Goal: Task Accomplishment & Management: Use online tool/utility

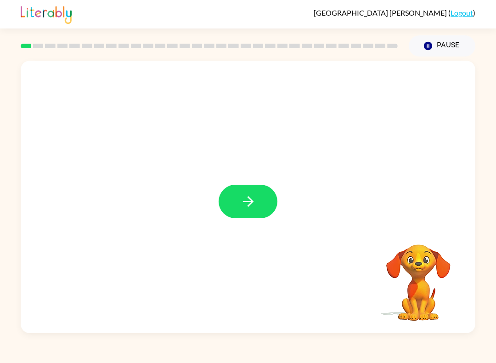
click at [254, 188] on button "button" at bounding box center [248, 202] width 59 height 34
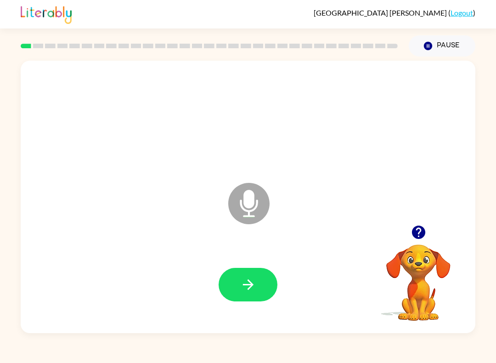
click at [253, 286] on icon "button" at bounding box center [248, 285] width 16 height 16
click at [254, 287] on icon "button" at bounding box center [248, 285] width 16 height 16
click at [260, 276] on button "button" at bounding box center [248, 285] width 59 height 34
click at [262, 281] on button "button" at bounding box center [248, 285] width 59 height 34
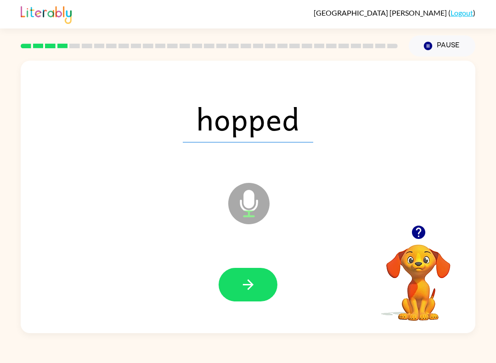
click at [254, 290] on icon "button" at bounding box center [248, 285] width 16 height 16
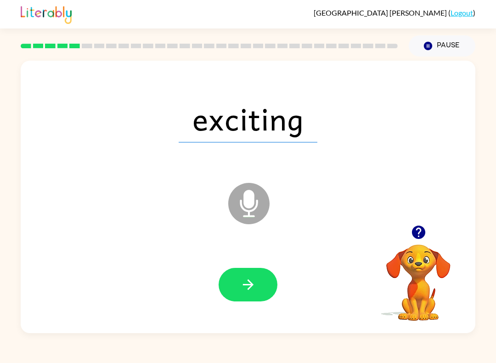
click at [252, 286] on icon "button" at bounding box center [248, 284] width 11 height 11
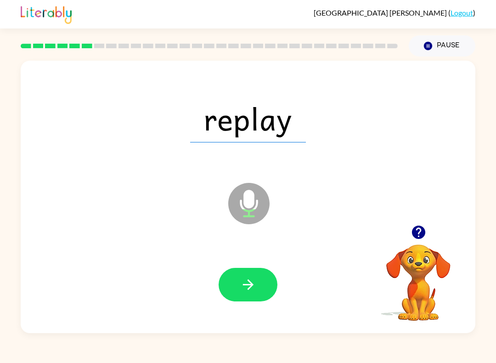
click at [260, 278] on button "button" at bounding box center [248, 285] width 59 height 34
click at [265, 283] on button "button" at bounding box center [248, 285] width 59 height 34
click at [251, 291] on icon "button" at bounding box center [248, 285] width 16 height 16
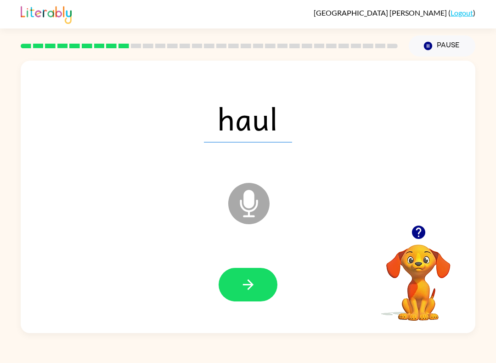
click at [243, 274] on button "button" at bounding box center [248, 285] width 59 height 34
click at [252, 281] on icon "button" at bounding box center [248, 285] width 16 height 16
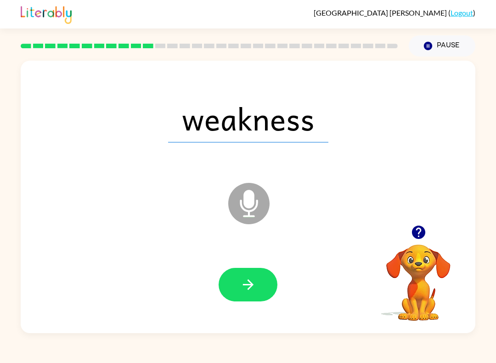
click at [237, 283] on button "button" at bounding box center [248, 285] width 59 height 34
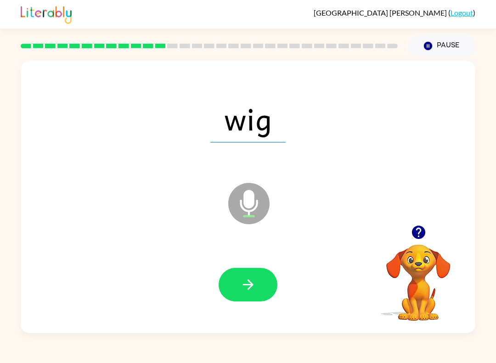
click at [247, 277] on icon "button" at bounding box center [248, 285] width 16 height 16
click at [263, 296] on button "button" at bounding box center [248, 285] width 59 height 34
click at [258, 283] on button "button" at bounding box center [248, 285] width 59 height 34
click at [247, 285] on icon "button" at bounding box center [248, 284] width 11 height 11
click at [254, 280] on icon "button" at bounding box center [248, 285] width 16 height 16
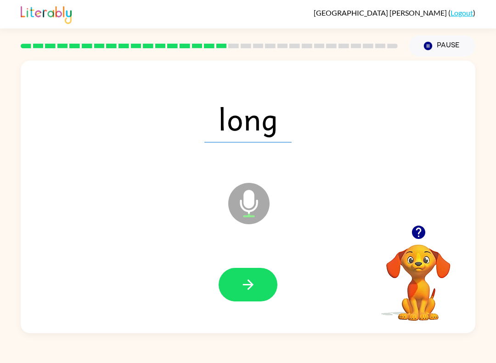
click at [259, 279] on button "button" at bounding box center [248, 285] width 59 height 34
click at [248, 295] on button "button" at bounding box center [248, 285] width 59 height 34
click at [248, 286] on icon "button" at bounding box center [248, 285] width 16 height 16
click at [261, 291] on button "button" at bounding box center [248, 285] width 59 height 34
click at [254, 276] on button "button" at bounding box center [248, 285] width 59 height 34
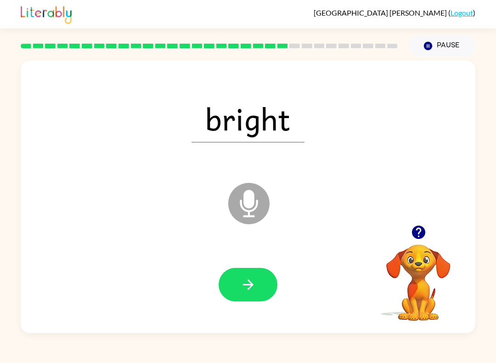
click at [263, 289] on button "button" at bounding box center [248, 285] width 59 height 34
click at [243, 276] on button "button" at bounding box center [248, 285] width 59 height 34
click at [271, 281] on button "button" at bounding box center [248, 285] width 59 height 34
click at [260, 295] on button "button" at bounding box center [248, 285] width 59 height 34
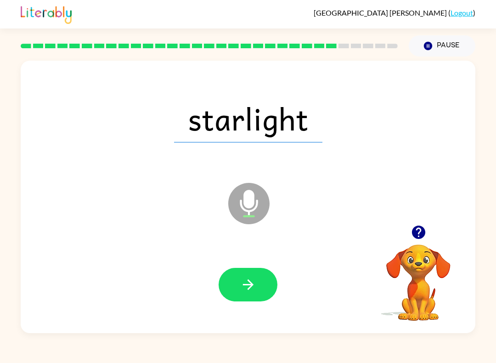
click at [249, 276] on button "button" at bounding box center [248, 285] width 59 height 34
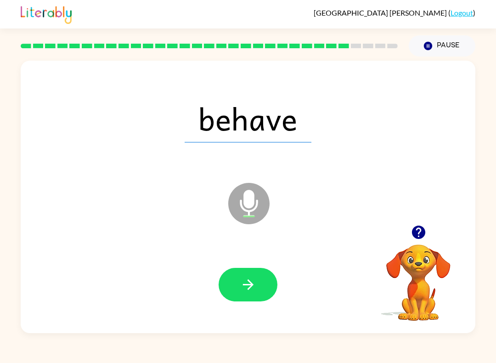
click at [255, 283] on icon "button" at bounding box center [248, 285] width 16 height 16
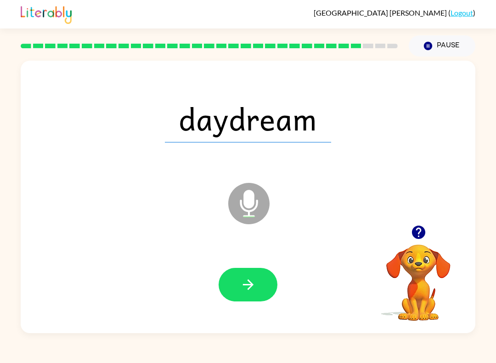
click at [254, 278] on icon "button" at bounding box center [248, 285] width 16 height 16
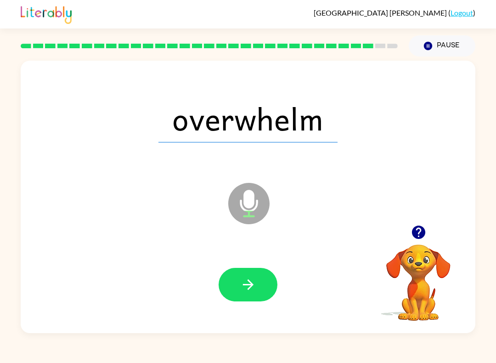
click at [257, 283] on button "button" at bounding box center [248, 285] width 59 height 34
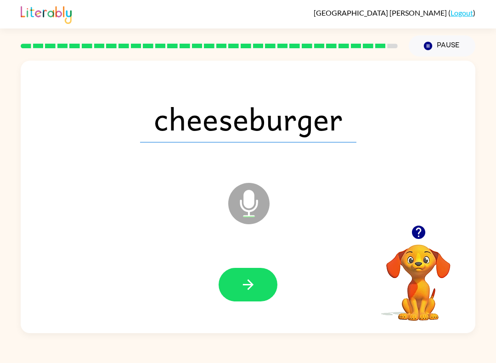
click at [255, 281] on icon "button" at bounding box center [248, 285] width 16 height 16
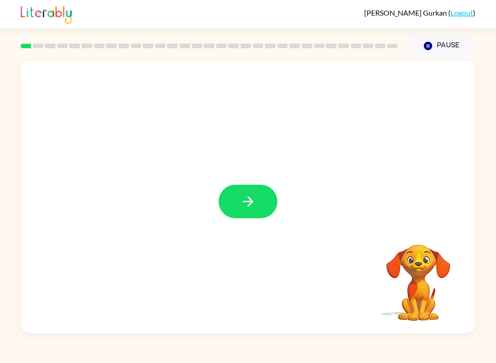
click at [241, 199] on icon "button" at bounding box center [248, 201] width 16 height 16
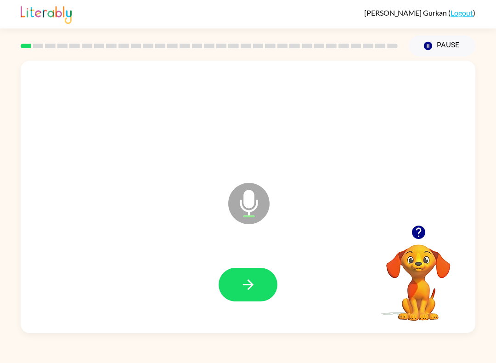
click at [237, 288] on button "button" at bounding box center [248, 285] width 59 height 34
click at [257, 285] on button "button" at bounding box center [248, 285] width 59 height 34
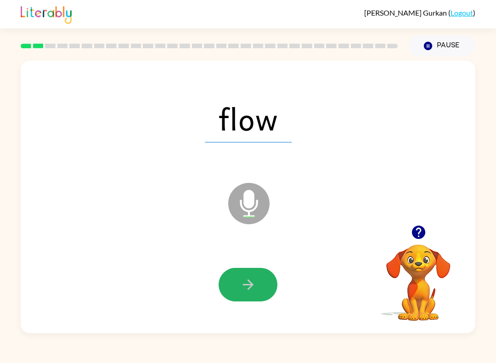
click at [254, 275] on button "button" at bounding box center [248, 285] width 59 height 34
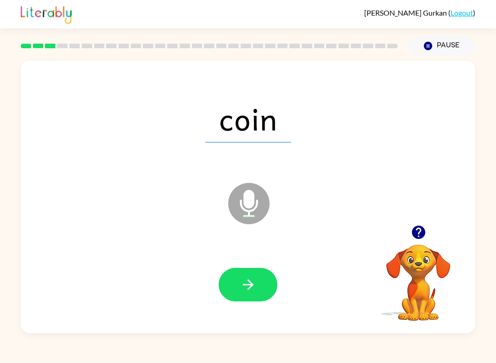
click at [255, 291] on icon "button" at bounding box center [248, 285] width 16 height 16
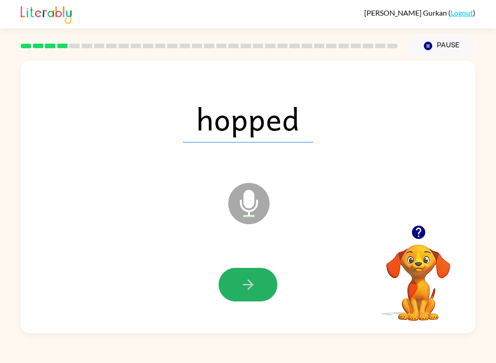
click at [257, 279] on button "button" at bounding box center [248, 285] width 59 height 34
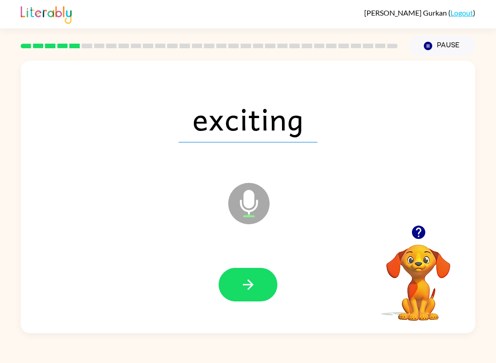
click at [258, 293] on button "button" at bounding box center [248, 285] width 59 height 34
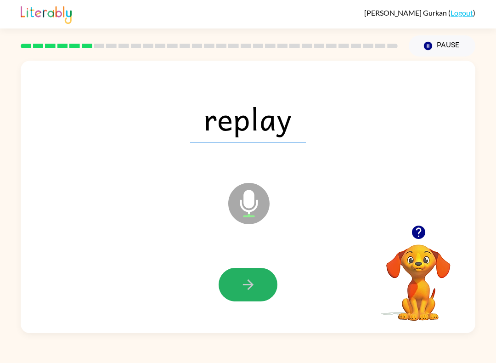
click at [246, 269] on button "button" at bounding box center [248, 285] width 59 height 34
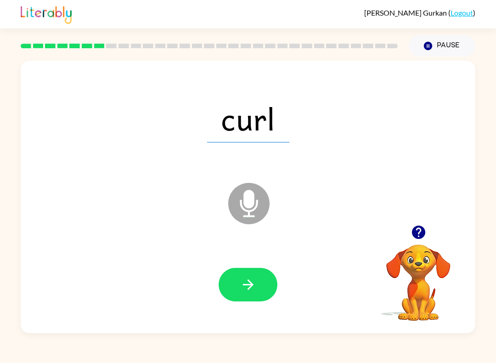
click at [244, 295] on button "button" at bounding box center [248, 285] width 59 height 34
click at [238, 277] on button "button" at bounding box center [248, 285] width 59 height 34
click at [247, 258] on div at bounding box center [248, 284] width 436 height 79
click at [258, 280] on button "button" at bounding box center [248, 285] width 59 height 34
click at [236, 279] on button "button" at bounding box center [248, 285] width 59 height 34
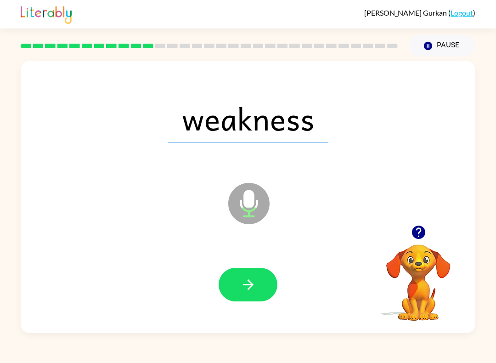
click at [249, 277] on icon "button" at bounding box center [248, 285] width 16 height 16
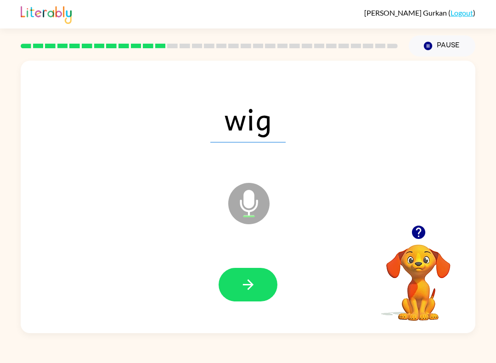
click at [239, 286] on button "button" at bounding box center [248, 285] width 59 height 34
click at [249, 281] on icon "button" at bounding box center [248, 284] width 11 height 11
click at [241, 283] on icon "button" at bounding box center [248, 285] width 16 height 16
click at [247, 279] on icon "button" at bounding box center [248, 285] width 16 height 16
click at [254, 288] on icon "button" at bounding box center [248, 285] width 16 height 16
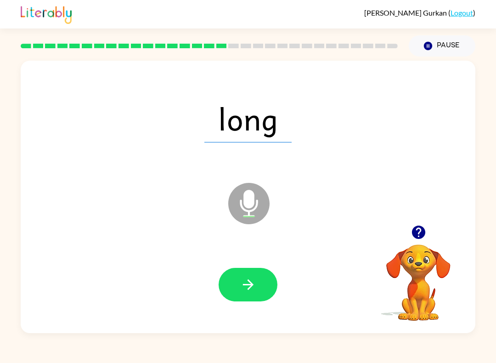
click at [254, 265] on div at bounding box center [248, 284] width 436 height 79
click at [253, 277] on icon "button" at bounding box center [248, 285] width 16 height 16
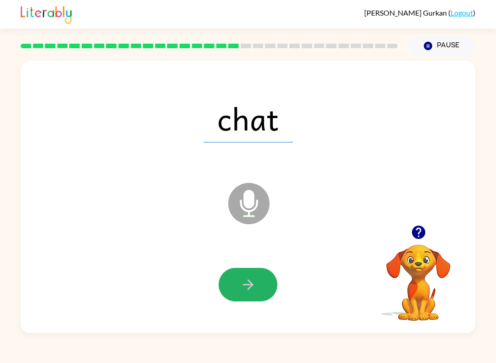
click at [238, 278] on button "button" at bounding box center [248, 285] width 59 height 34
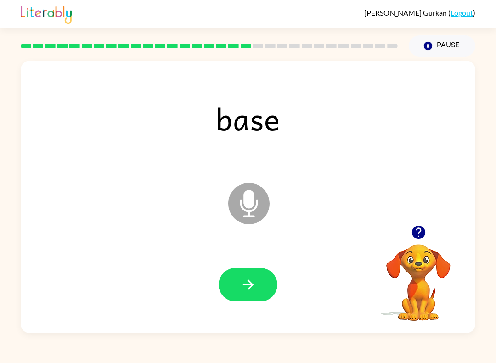
click at [238, 260] on div at bounding box center [248, 284] width 436 height 79
click at [237, 272] on button "button" at bounding box center [248, 285] width 59 height 34
click at [251, 285] on icon "button" at bounding box center [248, 284] width 11 height 11
click at [241, 288] on icon "button" at bounding box center [248, 285] width 16 height 16
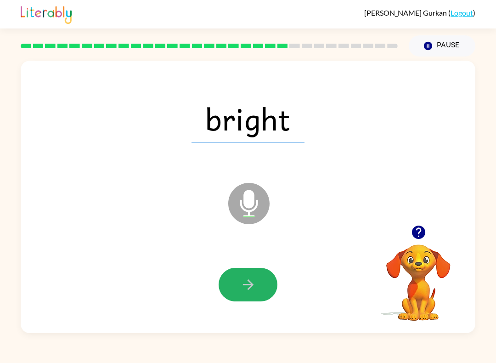
click at [266, 289] on button "button" at bounding box center [248, 285] width 59 height 34
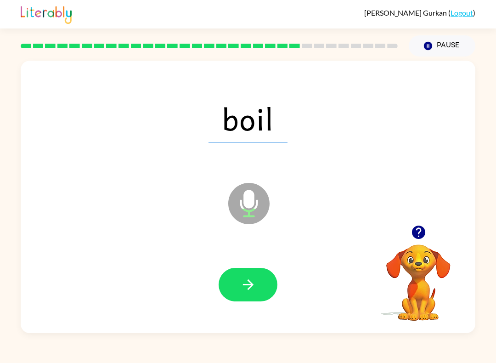
click at [246, 282] on icon "button" at bounding box center [248, 285] width 16 height 16
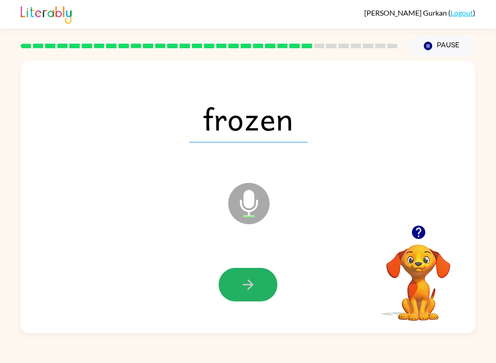
click at [269, 281] on button "button" at bounding box center [248, 285] width 59 height 34
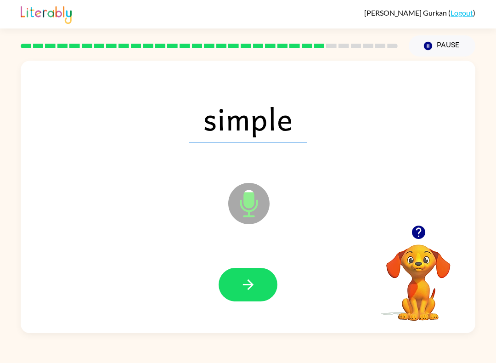
click at [264, 281] on button "button" at bounding box center [248, 285] width 59 height 34
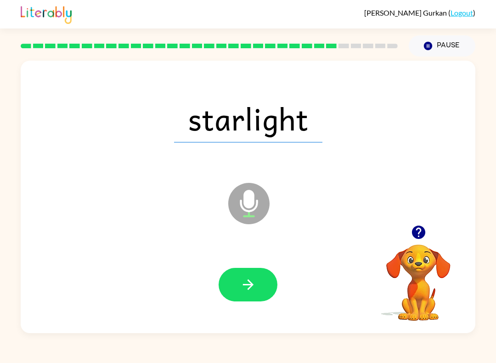
click at [255, 279] on icon "button" at bounding box center [248, 285] width 16 height 16
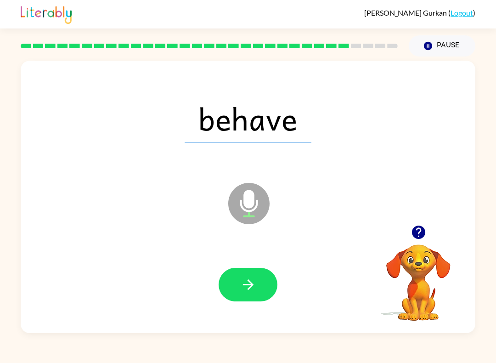
click at [253, 281] on icon "button" at bounding box center [248, 285] width 16 height 16
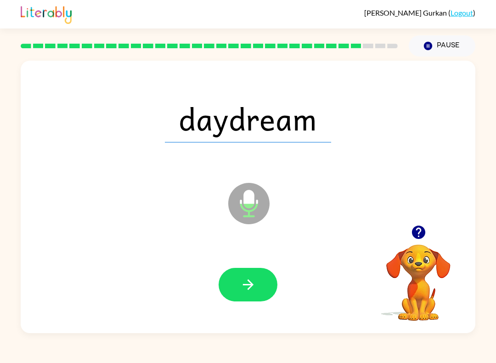
click at [258, 269] on button "button" at bounding box center [248, 285] width 59 height 34
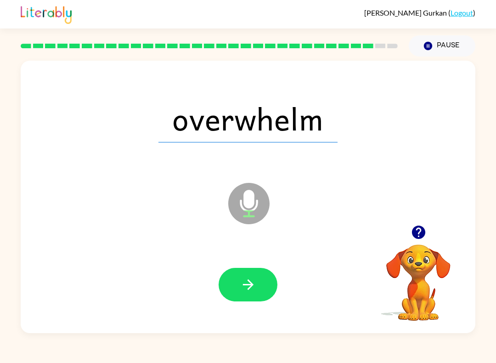
click at [253, 270] on button "button" at bounding box center [248, 285] width 59 height 34
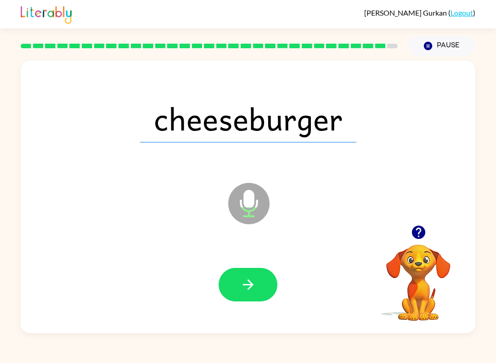
click at [258, 276] on button "button" at bounding box center [248, 285] width 59 height 34
